Goal: Entertainment & Leisure: Browse casually

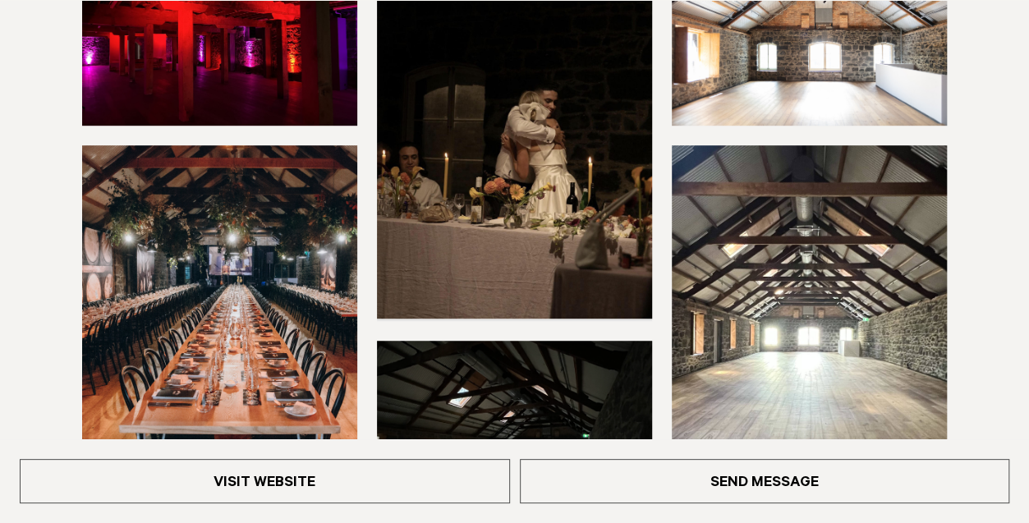
scroll to position [411, 0]
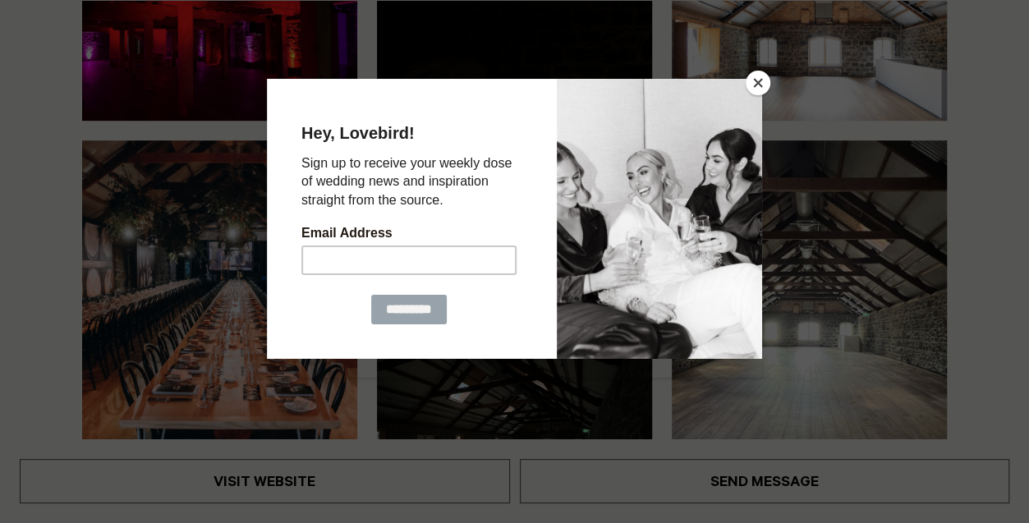
click at [759, 89] on button "Close" at bounding box center [757, 83] width 25 height 25
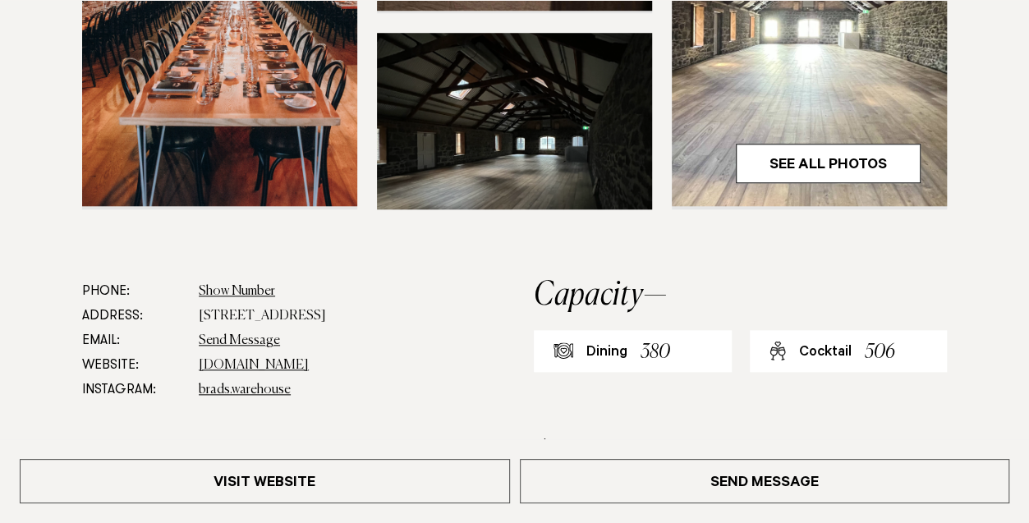
scroll to position [739, 0]
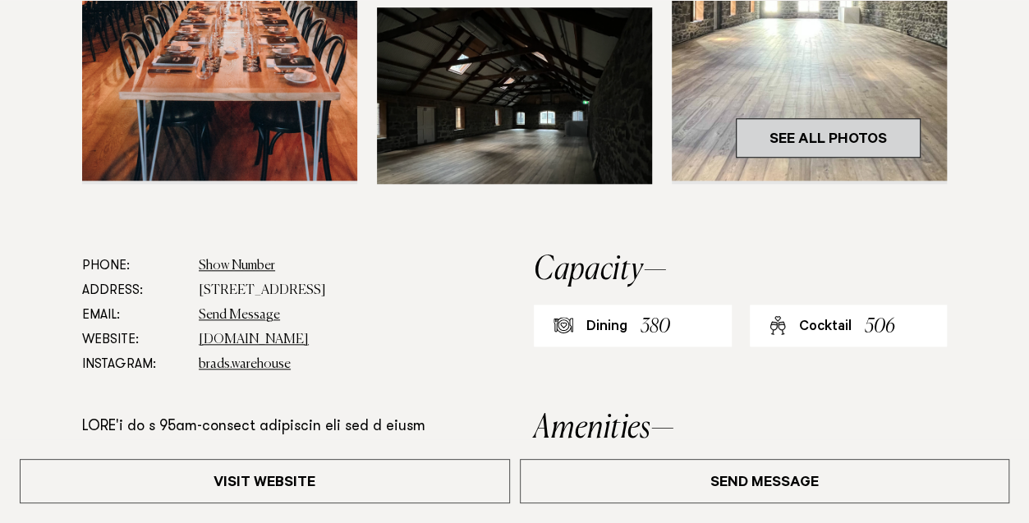
click at [810, 118] on link "See All Photos" at bounding box center [828, 137] width 185 height 39
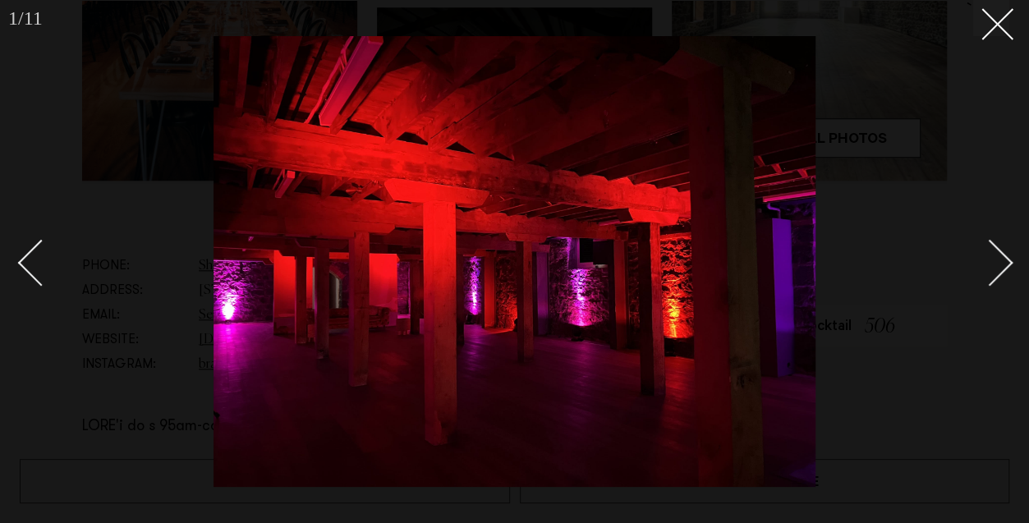
click at [999, 264] on div "Next slide" at bounding box center [989, 262] width 47 height 47
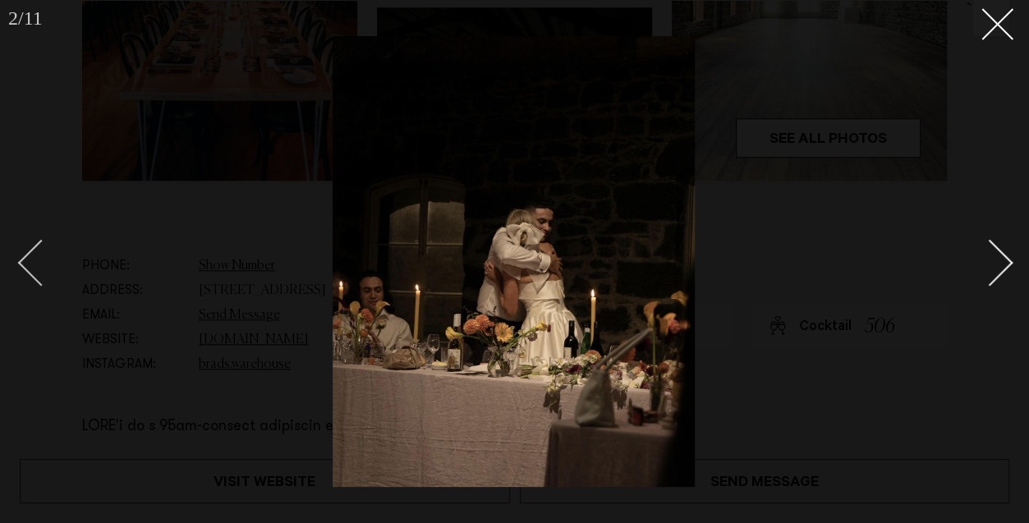
click at [30, 266] on div "Previous slide" at bounding box center [41, 262] width 47 height 47
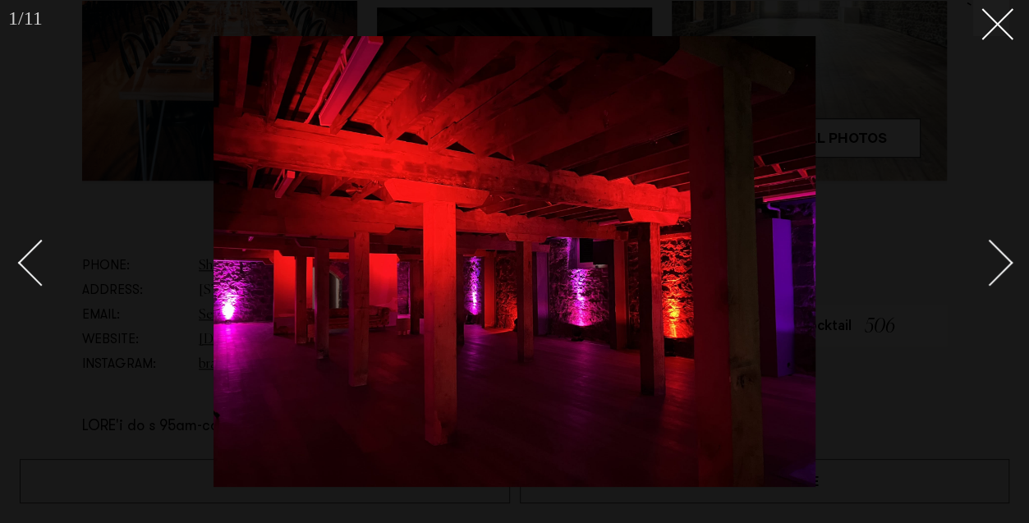
click at [998, 258] on div "Next slide" at bounding box center [989, 262] width 47 height 47
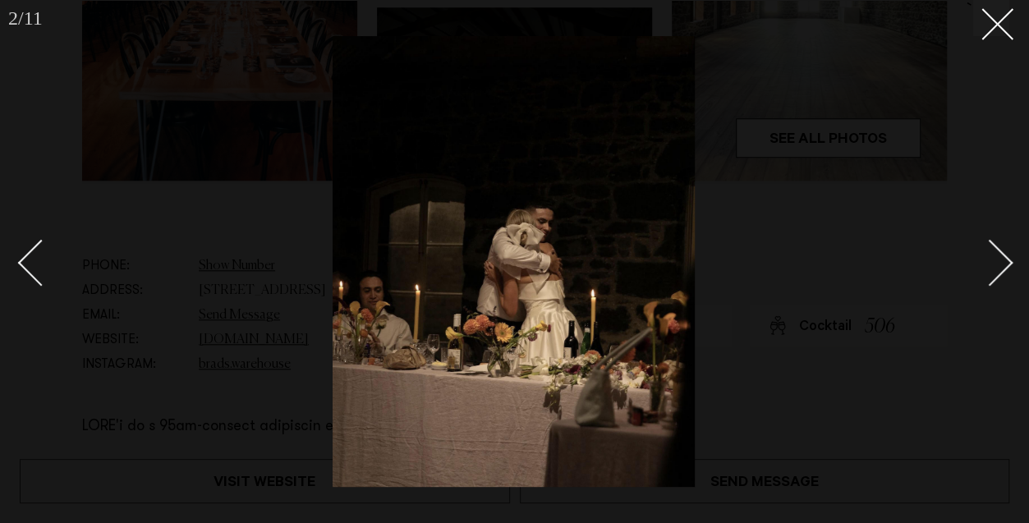
click at [998, 258] on div "Next slide" at bounding box center [989, 262] width 47 height 47
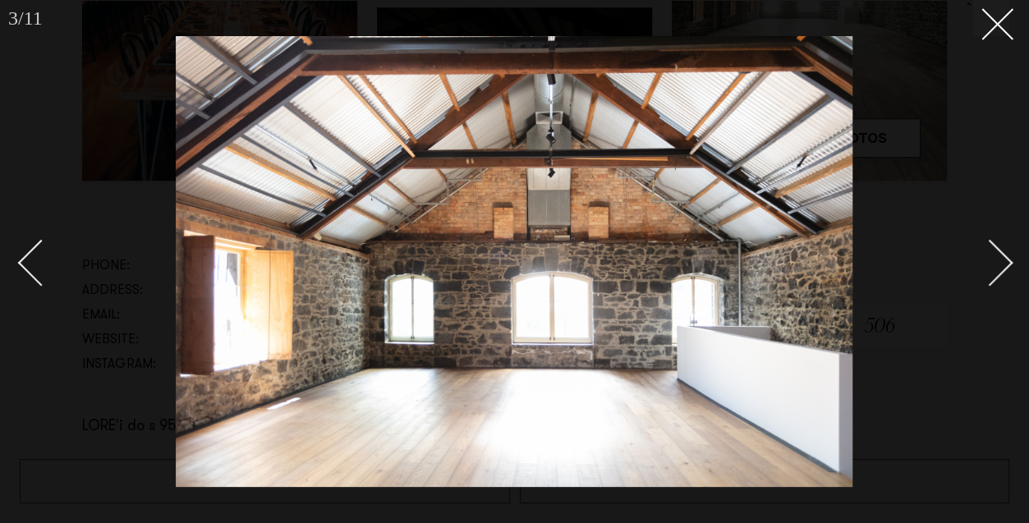
click at [998, 258] on div "Next slide" at bounding box center [989, 262] width 47 height 47
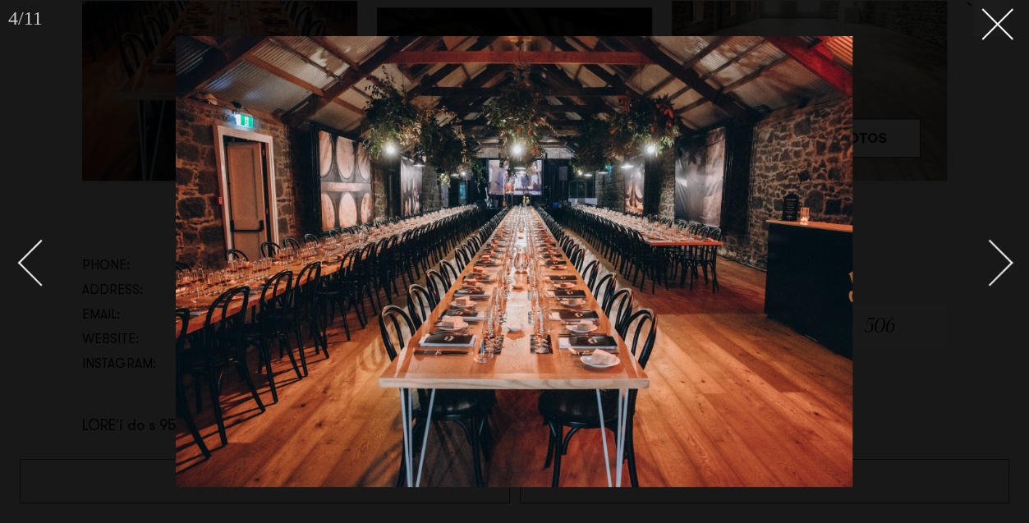
click at [998, 258] on div "Next slide" at bounding box center [989, 262] width 47 height 47
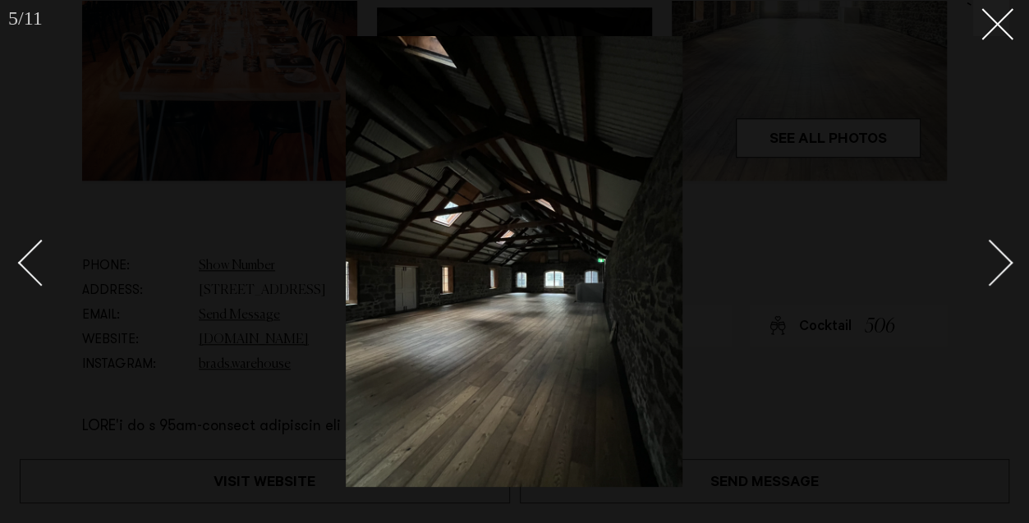
click at [998, 258] on div "Next slide" at bounding box center [989, 262] width 47 height 47
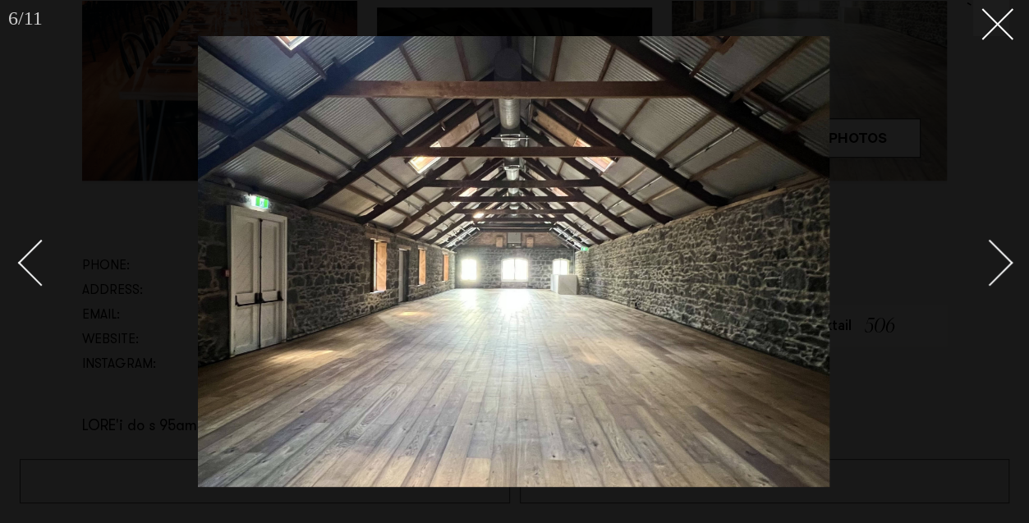
click at [998, 258] on div "Next slide" at bounding box center [989, 262] width 47 height 47
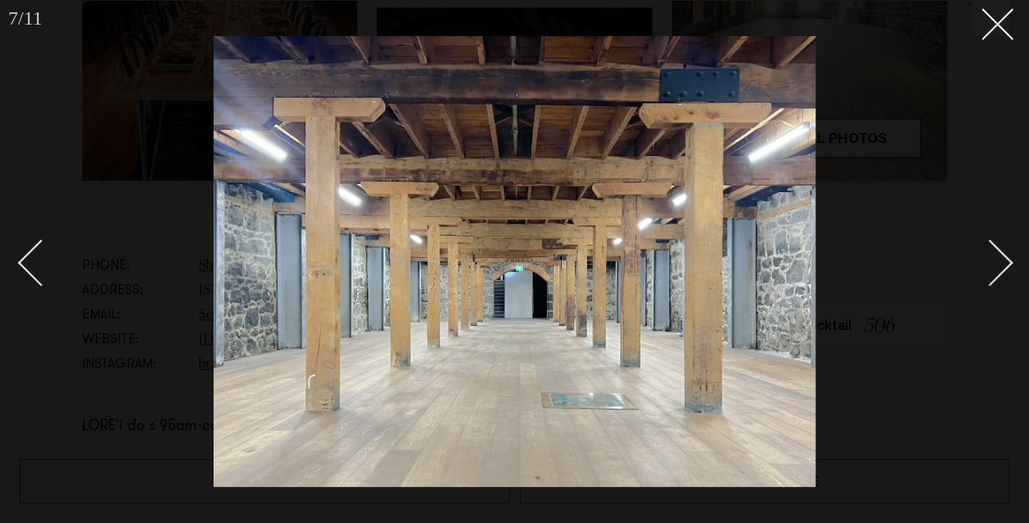
click at [1000, 246] on link at bounding box center [980, 262] width 57 height 82
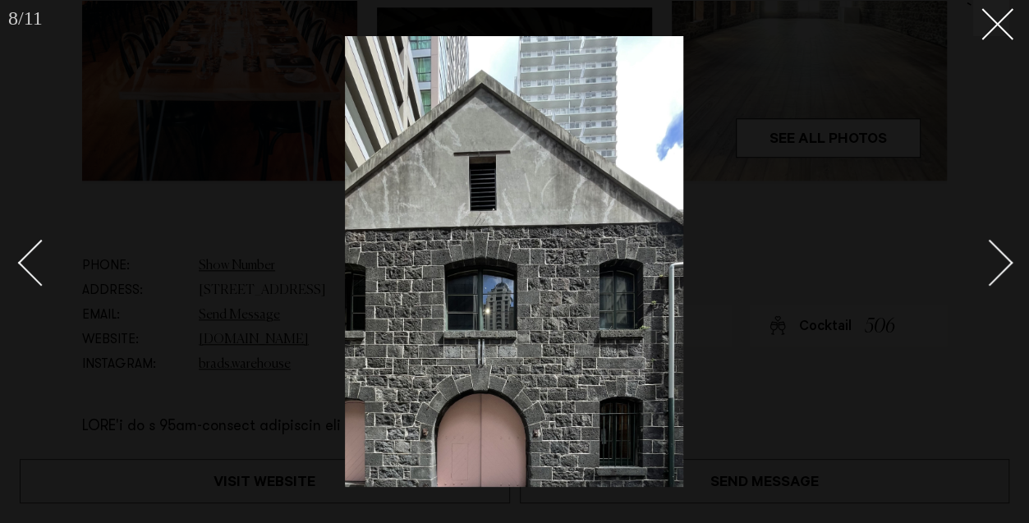
click at [1000, 246] on link at bounding box center [980, 262] width 57 height 82
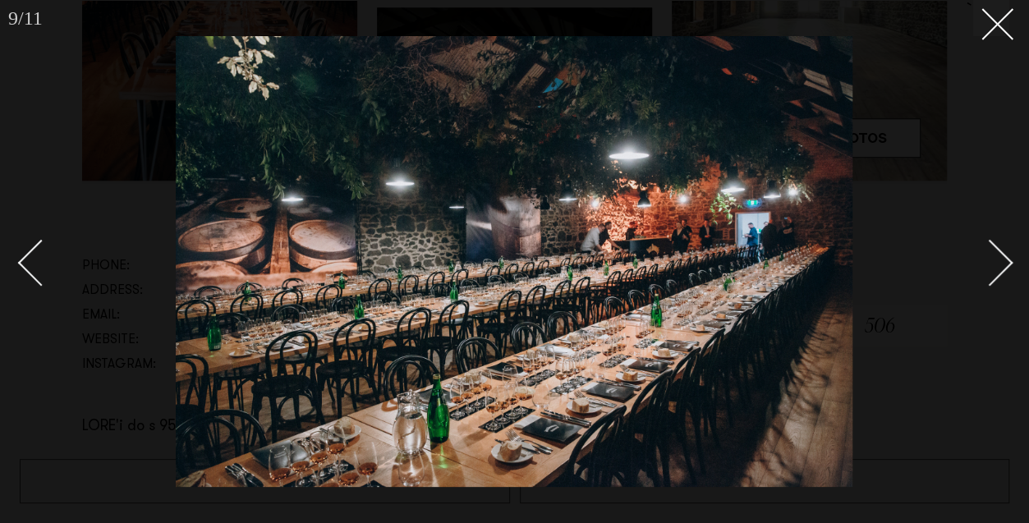
click at [1000, 246] on link at bounding box center [980, 262] width 57 height 82
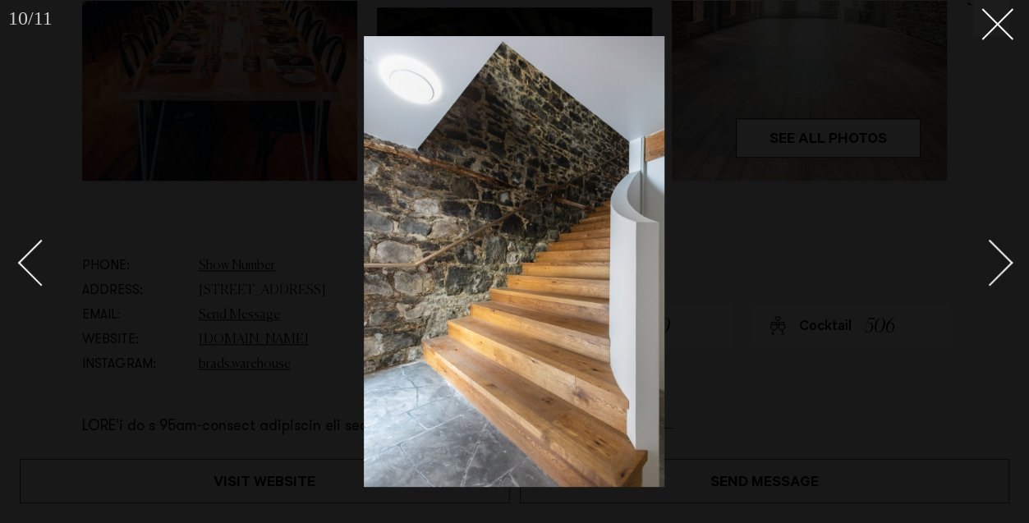
click at [1000, 246] on link at bounding box center [980, 262] width 57 height 82
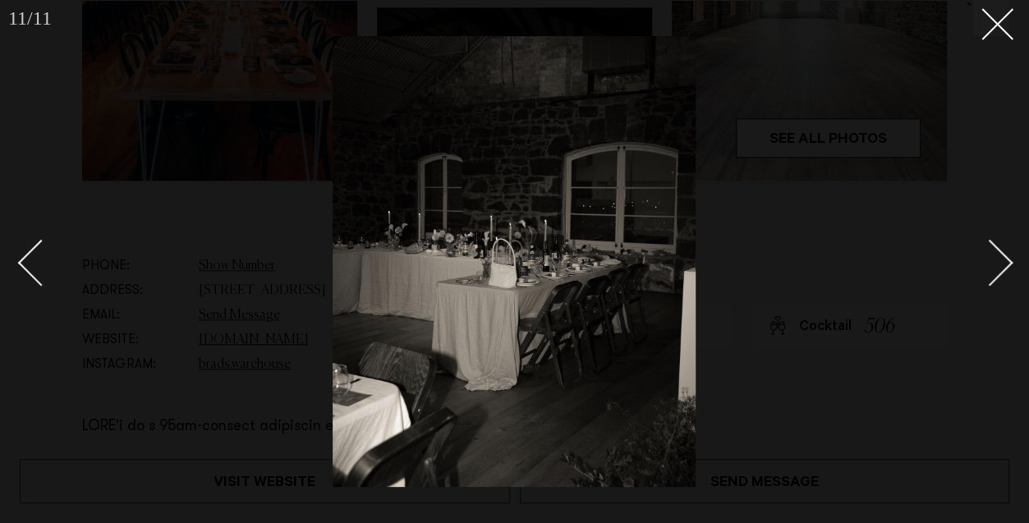
click at [1000, 246] on link at bounding box center [980, 262] width 57 height 82
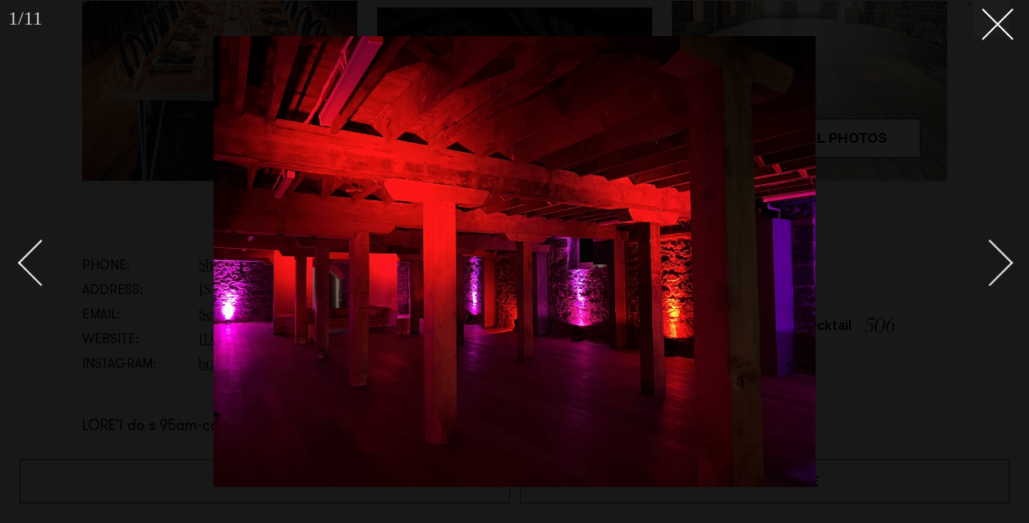
click at [1000, 246] on link at bounding box center [980, 262] width 57 height 82
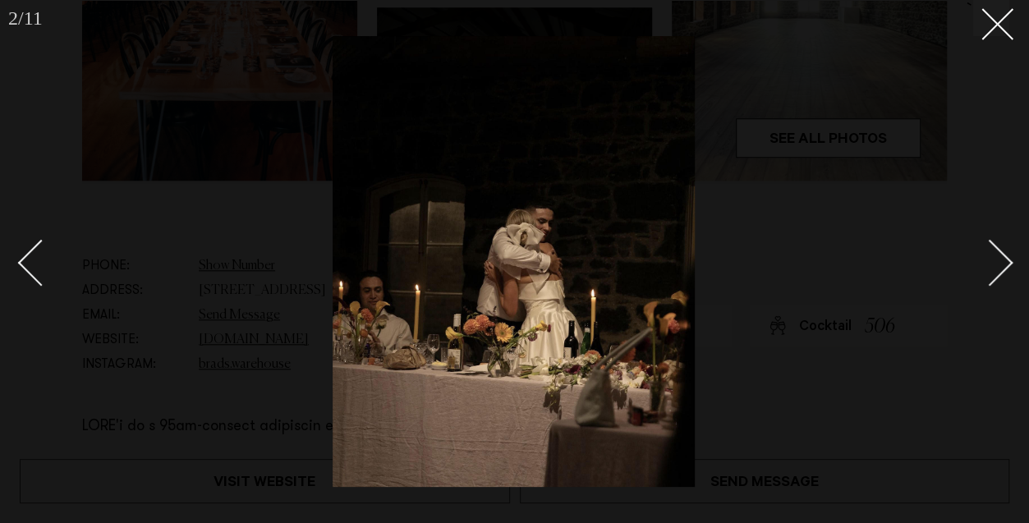
click at [1000, 246] on link at bounding box center [980, 262] width 57 height 82
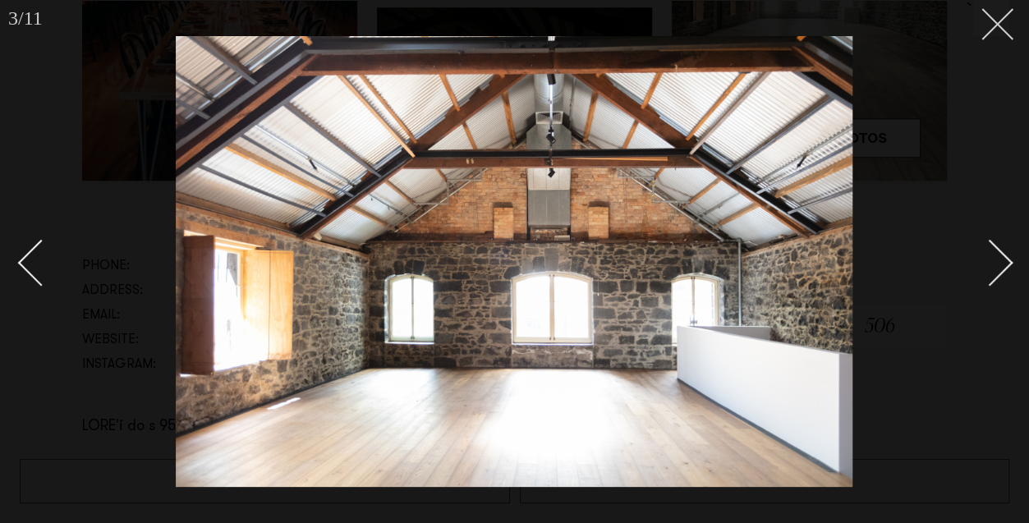
click at [997, 23] on icon at bounding box center [991, 18] width 20 height 20
